Goal: Navigation & Orientation: Go to known website

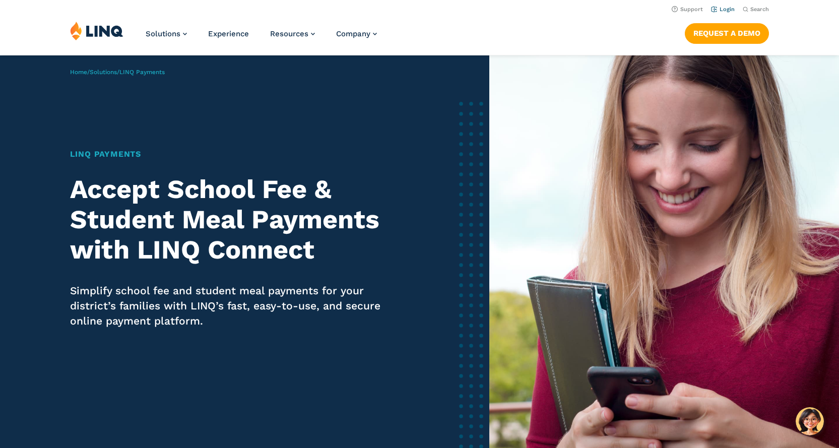
click at [723, 10] on link "Login" at bounding box center [723, 9] width 24 height 7
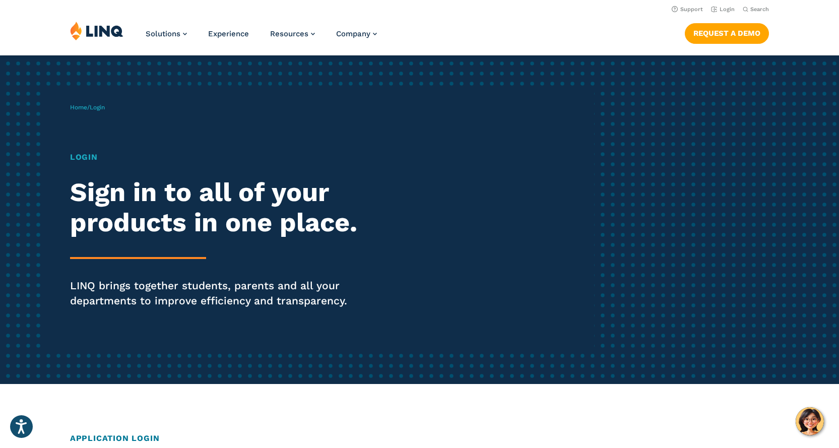
click at [87, 159] on h1 "Login" at bounding box center [231, 157] width 323 height 12
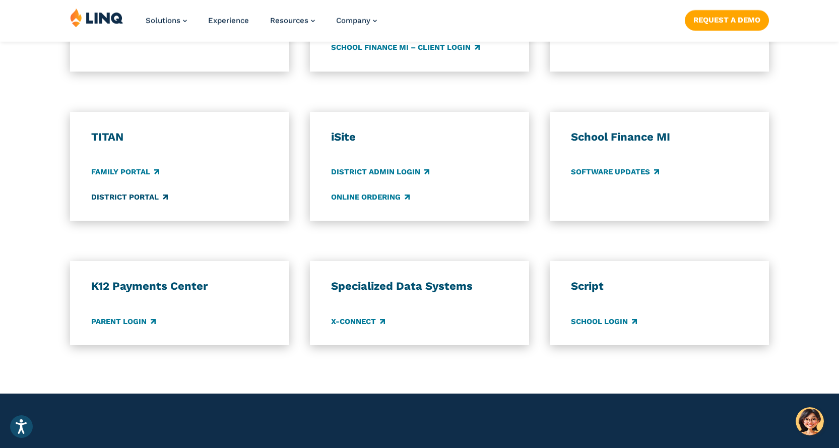
scroll to position [705, 0]
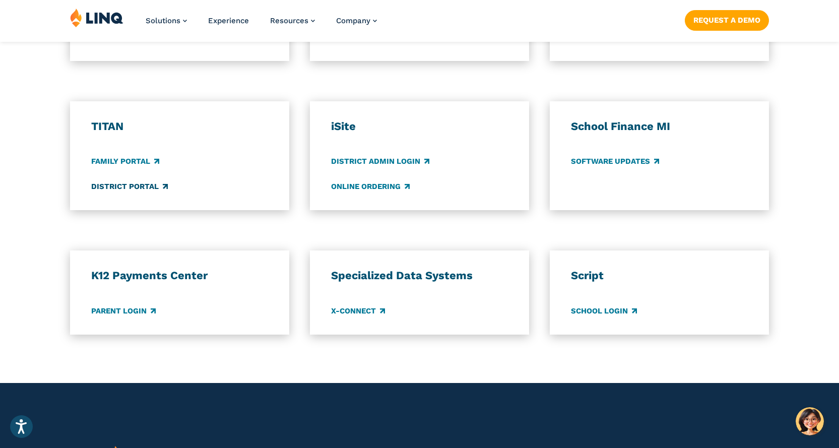
click at [108, 182] on link "District Portal" at bounding box center [129, 186] width 77 height 11
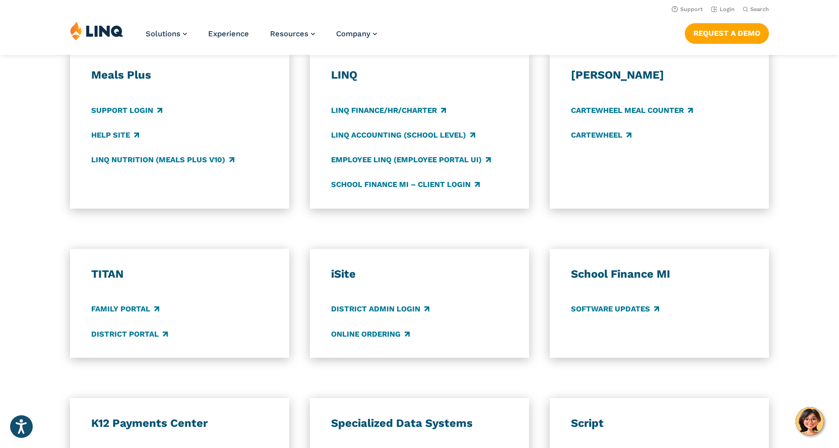
scroll to position [554, 0]
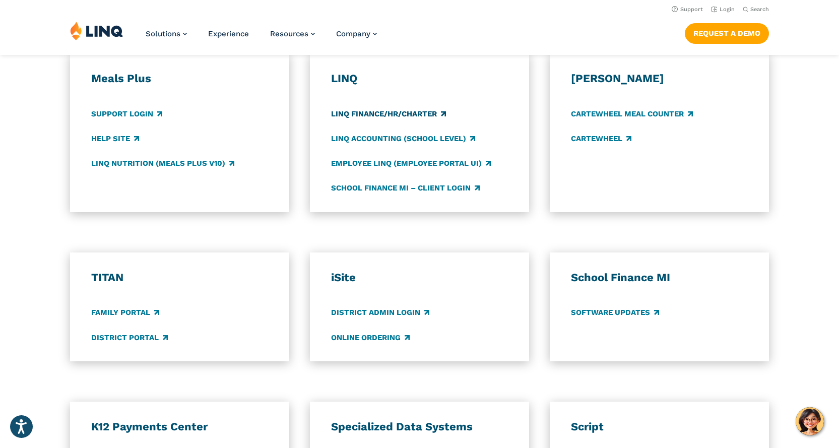
click at [397, 115] on link "LINQ Finance/HR/Charter" at bounding box center [388, 113] width 115 height 11
click at [347, 138] on link "LINQ Accounting (school level)" at bounding box center [403, 138] width 144 height 11
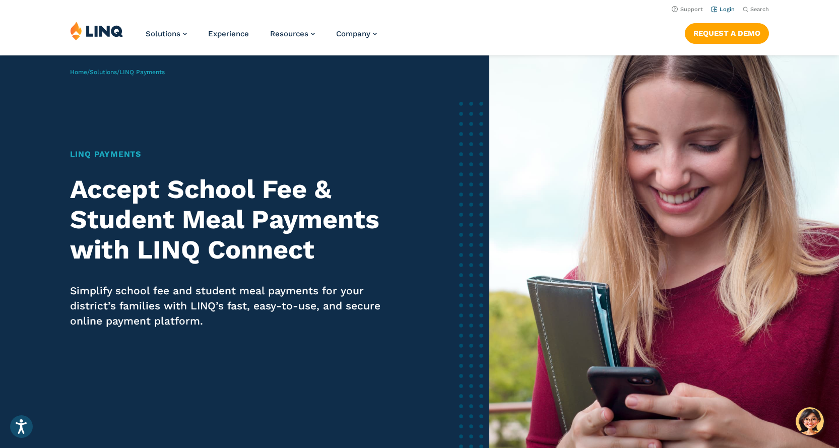
click at [723, 9] on link "Login" at bounding box center [723, 9] width 24 height 7
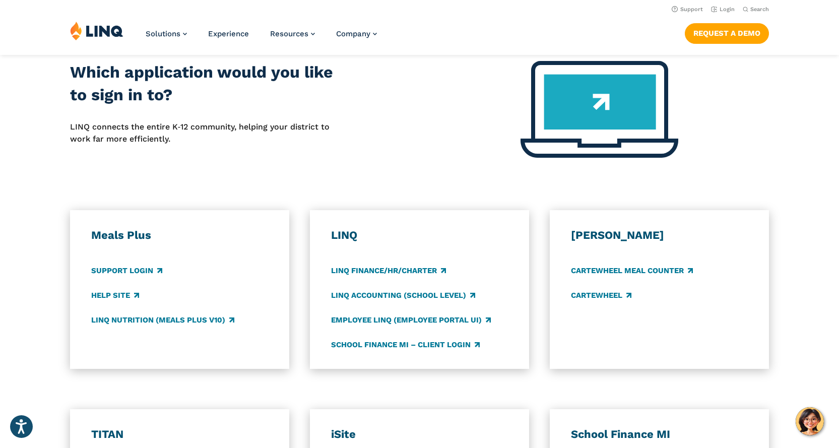
scroll to position [202, 0]
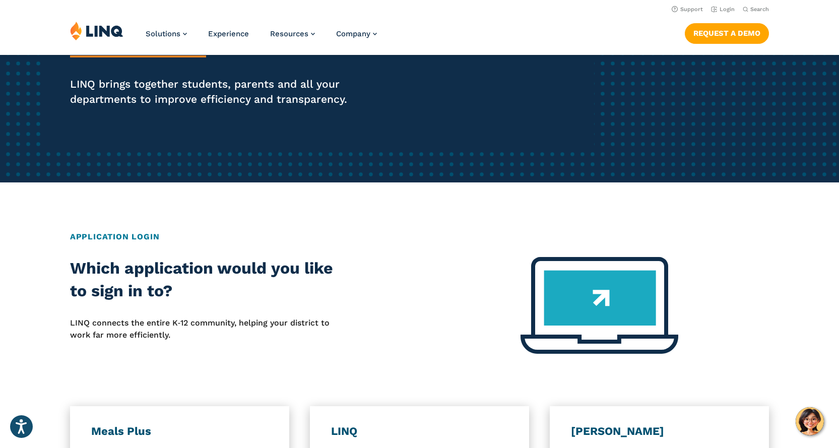
click at [123, 235] on h2 "Application Login" at bounding box center [419, 237] width 699 height 12
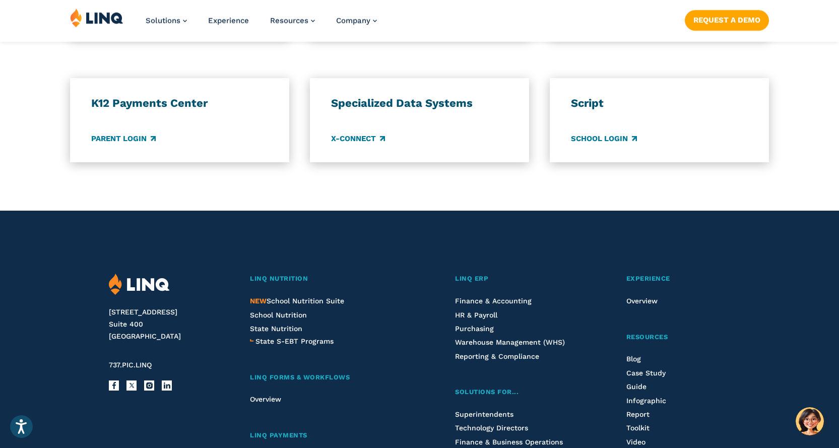
scroll to position [957, 0]
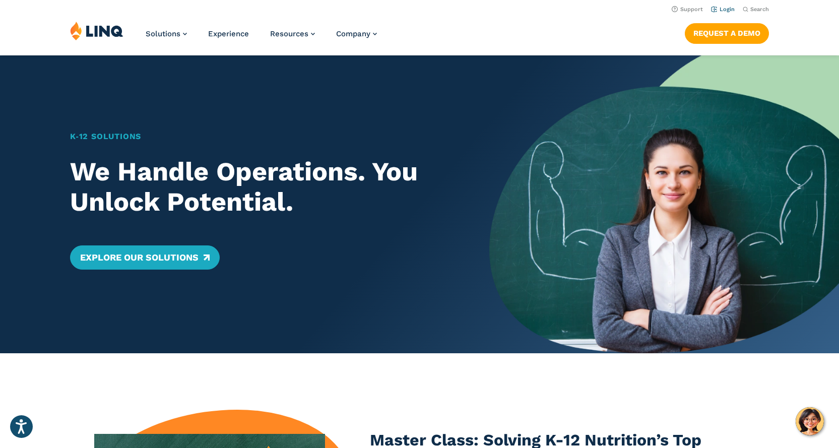
click at [725, 10] on link "Login" at bounding box center [723, 9] width 24 height 7
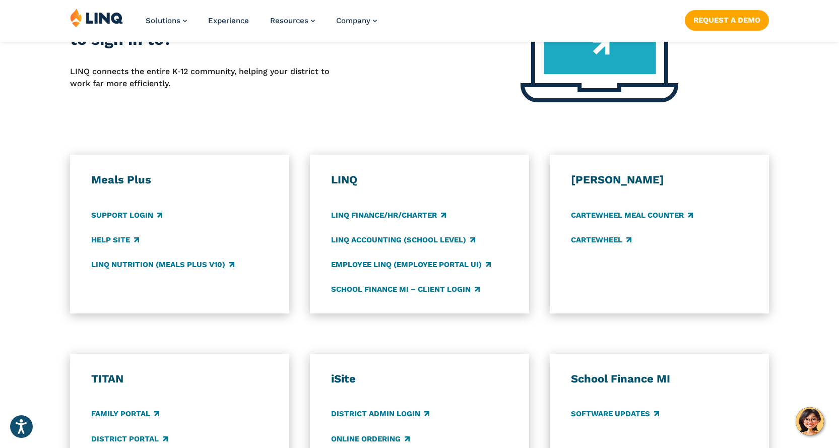
scroll to position [454, 0]
